Goal: Information Seeking & Learning: Learn about a topic

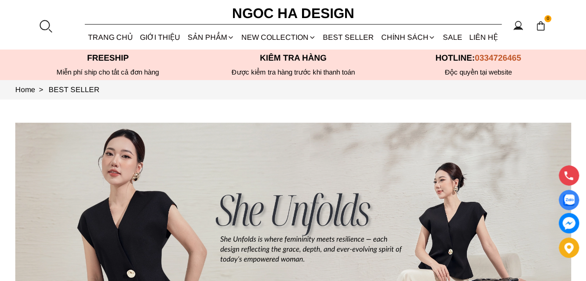
click at [0, 0] on link "ROMANCE" at bounding box center [0, 0] width 0 height 0
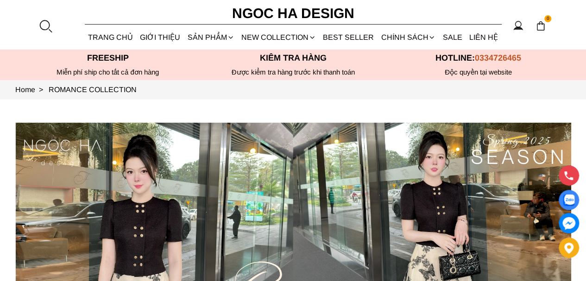
click at [0, 0] on link "The Art Of Grace" at bounding box center [0, 0] width 0 height 0
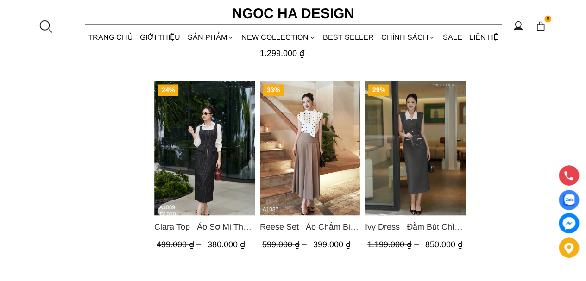
scroll to position [780, 0]
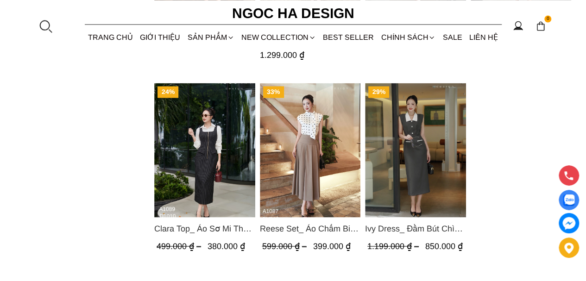
click at [296, 164] on img "Product image - Reese Set_ Áo Chấm Bi Vai Chờm Mix Chân Váy Xếp Ly Hông Màu Nâu…" at bounding box center [310, 150] width 101 height 134
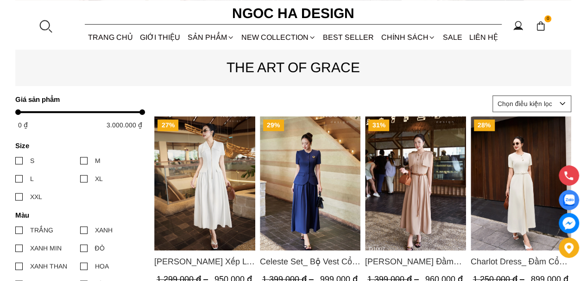
scroll to position [409, 0]
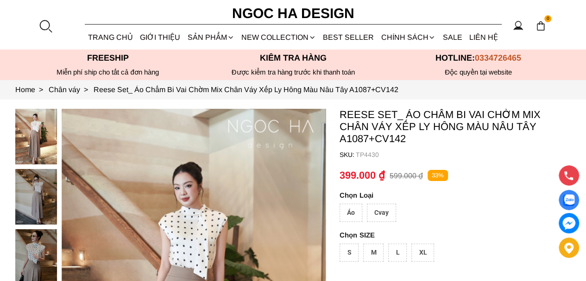
click at [388, 215] on div "Cvay" at bounding box center [381, 213] width 29 height 18
click at [381, 210] on div "Cvay" at bounding box center [381, 213] width 29 height 18
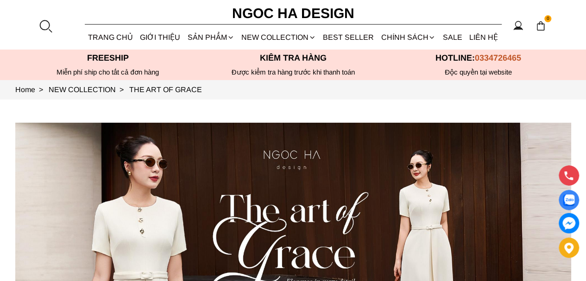
click at [360, 38] on link "BEST SELLER" at bounding box center [349, 37] width 58 height 25
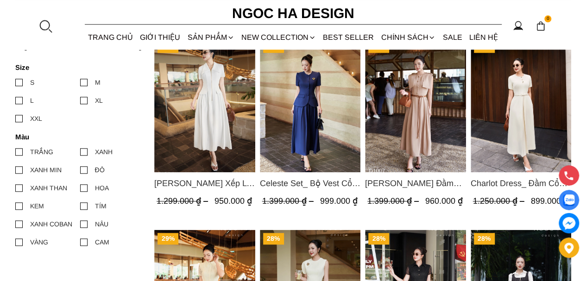
scroll to position [417, 0]
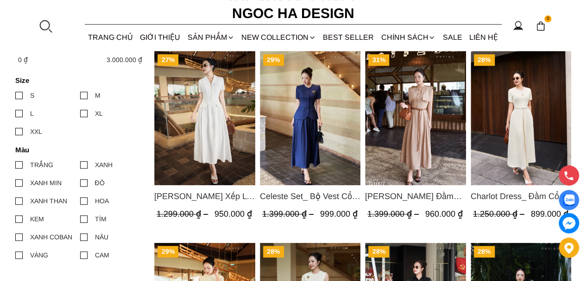
click at [310, 131] on img "Product image - Celeste Set_ Bộ Vest Cổ Tròn Chân Váy Nhún Xòe Màu Xanh Bò BJ142" at bounding box center [310, 118] width 101 height 134
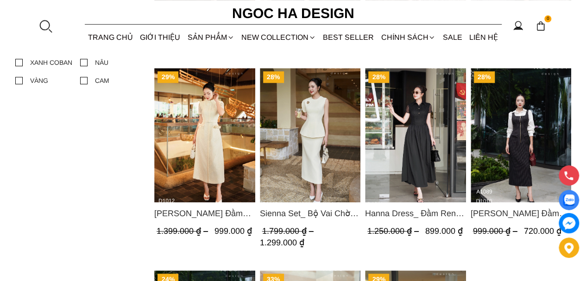
scroll to position [324, 0]
click at [429, 145] on img "Product image - Hanna Dress_ Đầm Ren Mix Vải Thô Màu Đen D1011" at bounding box center [415, 135] width 101 height 134
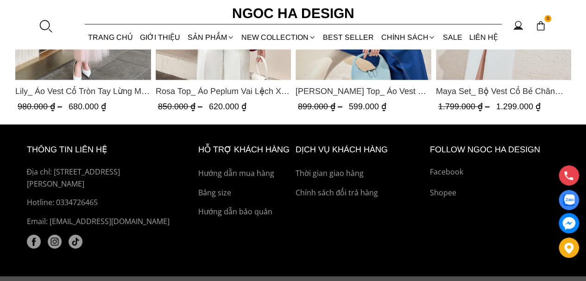
scroll to position [1484, 0]
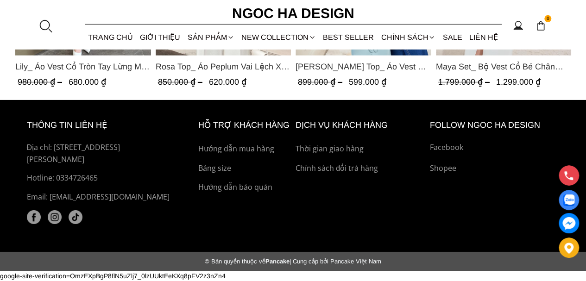
drag, startPoint x: 111, startPoint y: 176, endPoint x: 55, endPoint y: 178, distance: 56.1
click at [55, 178] on p "Hotline: 0334726465" at bounding box center [102, 178] width 150 height 12
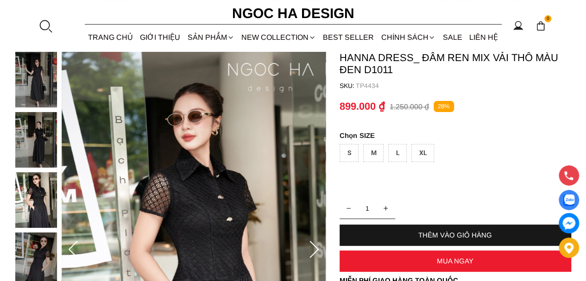
scroll to position [0, 0]
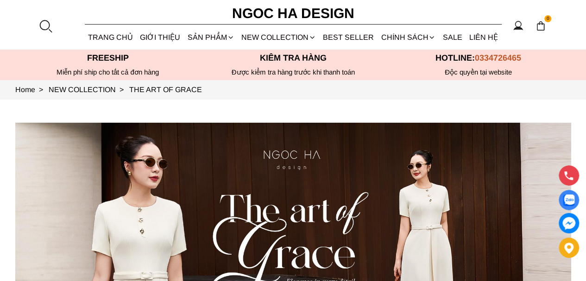
click at [0, 0] on link "The Art Of Grace" at bounding box center [0, 0] width 0 height 0
click at [156, 38] on link "GIỚI THIỆU" at bounding box center [160, 37] width 47 height 25
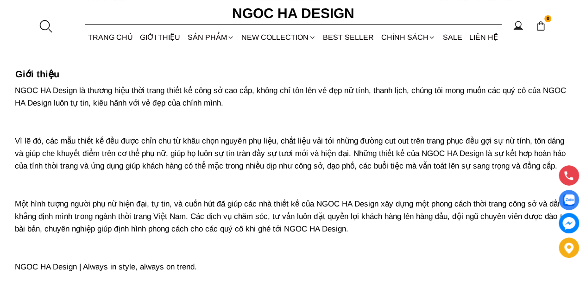
scroll to position [46, 0]
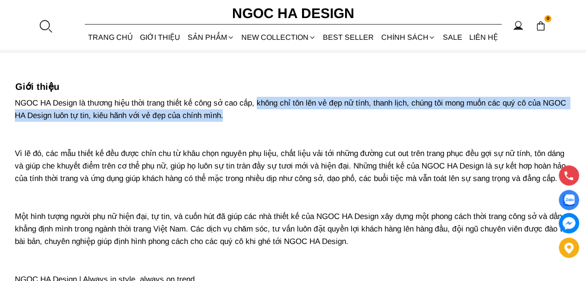
drag, startPoint x: 259, startPoint y: 99, endPoint x: 260, endPoint y: 116, distance: 17.6
click at [260, 116] on p "NGOC HA Design là thương hiệu thời trang thiết kế công sở cao cấp, không chỉ tô…" at bounding box center [293, 191] width 556 height 189
copy p "không chỉ tôn lên vẻ đẹp nữ tính, thanh lịch, chúng tôi mong muốn các quý cô củ…"
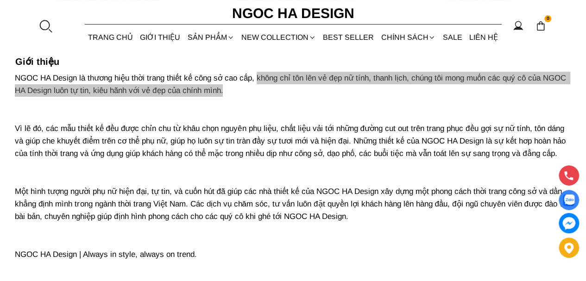
scroll to position [93, 0]
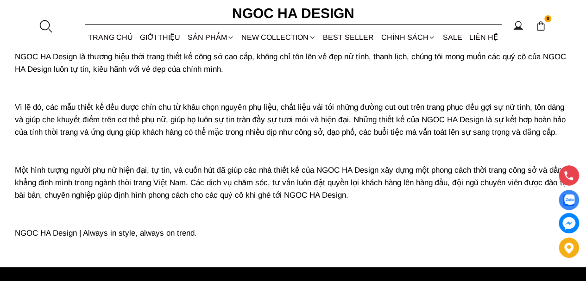
click at [46, 116] on p "NGOC HA Design là thương hiệu thời trang thiết kế công sở cao cấp, không chỉ tô…" at bounding box center [293, 145] width 556 height 189
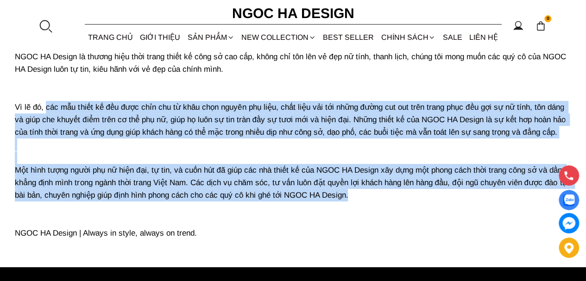
drag, startPoint x: 47, startPoint y: 119, endPoint x: 370, endPoint y: 217, distance: 338.1
click at [370, 217] on p "NGOC HA Design là thương hiệu thời trang thiết kế công sở cao cấp, không chỉ tô…" at bounding box center [293, 145] width 556 height 189
copy p "các mẫu thiết kế đều được chỉn chu từ khâu chọn nguyên phụ liệu, chất liệu vải …"
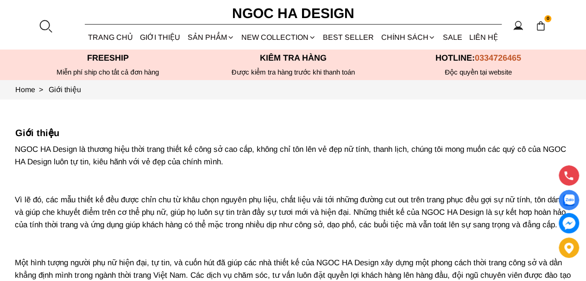
click at [446, 38] on link "SALE" at bounding box center [452, 37] width 26 height 25
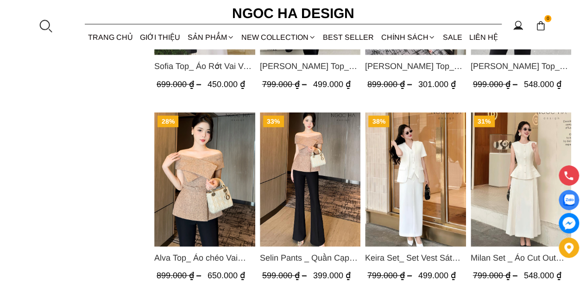
scroll to position [959, 0]
